Goal: Check status: Check status

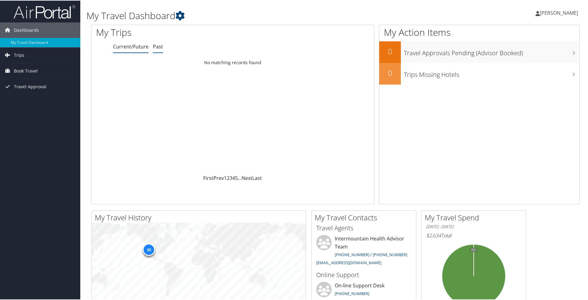
click at [154, 48] on link "Past" at bounding box center [158, 46] width 10 height 7
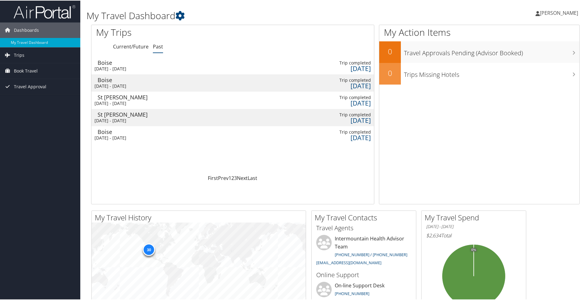
click at [352, 82] on div "19 days ago" at bounding box center [338, 85] width 65 height 6
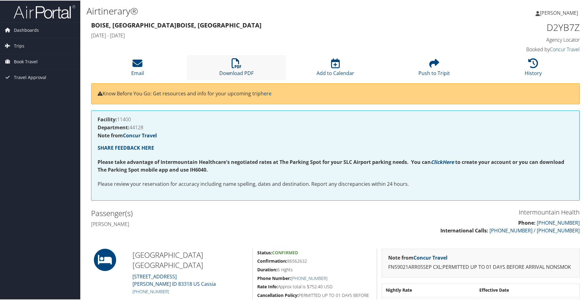
click at [239, 64] on icon at bounding box center [237, 63] width 10 height 10
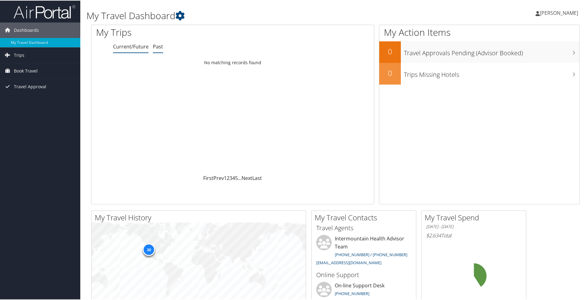
click at [158, 47] on link "Past" at bounding box center [158, 46] width 10 height 7
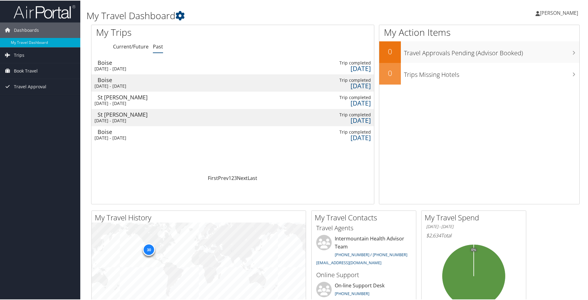
click at [131, 69] on div "Sun 14 Sep 2025 - Sat 20 Sep 2025" at bounding box center [127, 68] width 65 height 6
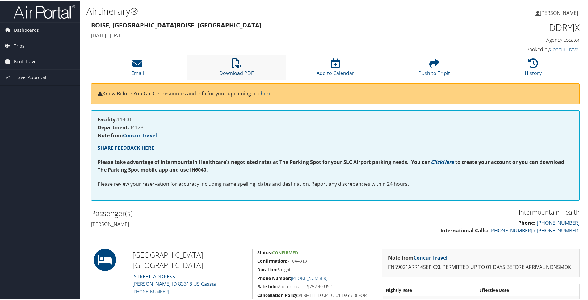
click at [235, 66] on icon at bounding box center [237, 63] width 10 height 10
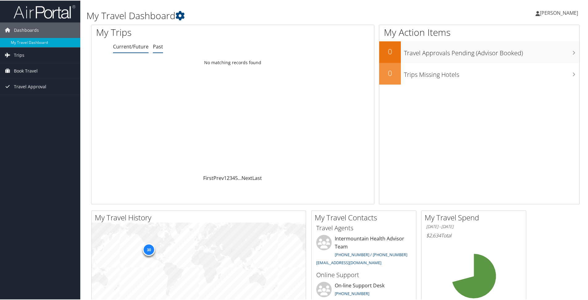
click at [157, 48] on link "Past" at bounding box center [158, 46] width 10 height 7
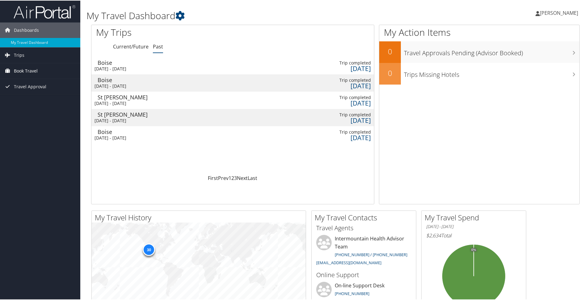
click at [28, 70] on span "Book Travel" at bounding box center [26, 70] width 24 height 15
click at [34, 104] on link "Book/Manage Online Trips" at bounding box center [40, 101] width 80 height 9
click at [145, 70] on div "Sun 14 Sep 2025 - Sat 20 Sep 2025" at bounding box center [127, 68] width 65 height 6
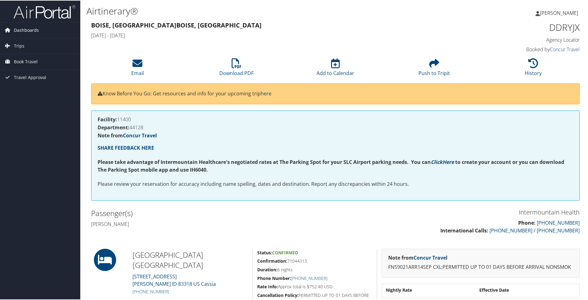
click at [27, 30] on span "Dashboards" at bounding box center [26, 29] width 25 height 15
click at [19, 70] on span "Book Travel" at bounding box center [26, 70] width 24 height 15
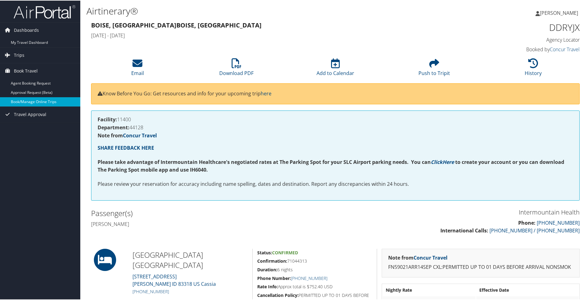
click at [28, 101] on link "Book/Manage Online Trips" at bounding box center [40, 101] width 80 height 9
